Goal: Task Accomplishment & Management: Use online tool/utility

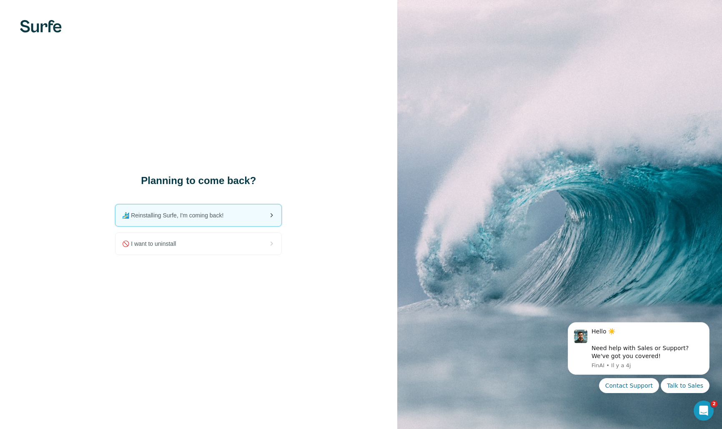
click at [177, 215] on span "🏄🏻‍♂️ Reinstalling Surfe, I'm coming back!" at bounding box center [176, 215] width 108 height 8
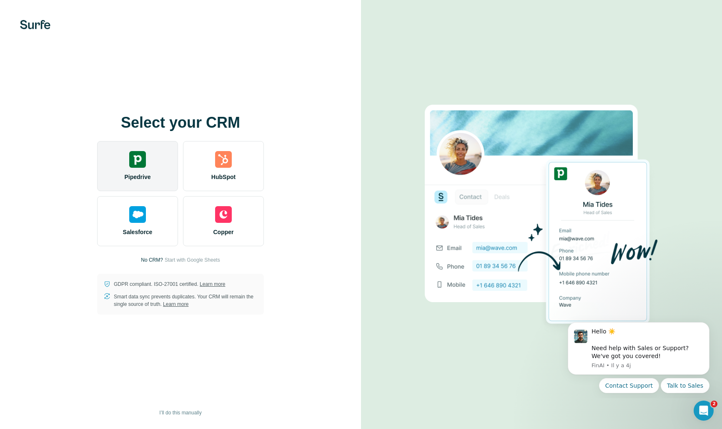
click at [134, 154] on div at bounding box center [137, 159] width 17 height 17
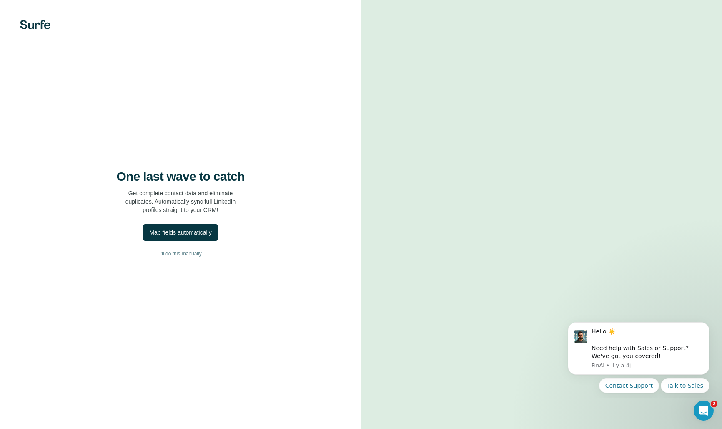
click at [175, 255] on span "I’ll do this manually" at bounding box center [180, 254] width 42 height 8
